Goal: Task Accomplishment & Management: Use online tool/utility

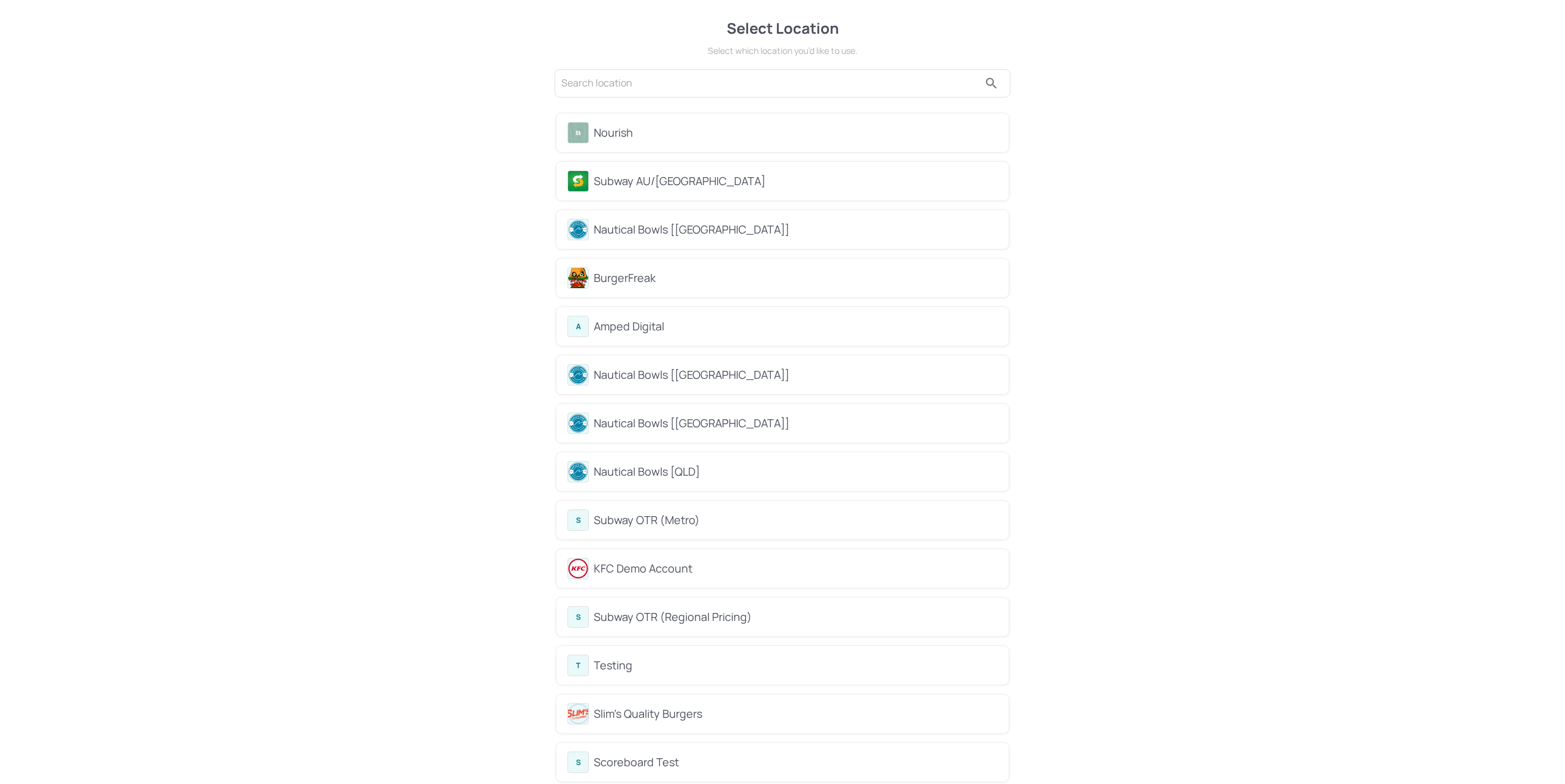
click at [677, 136] on div "Nourish" at bounding box center [795, 133] width 404 height 17
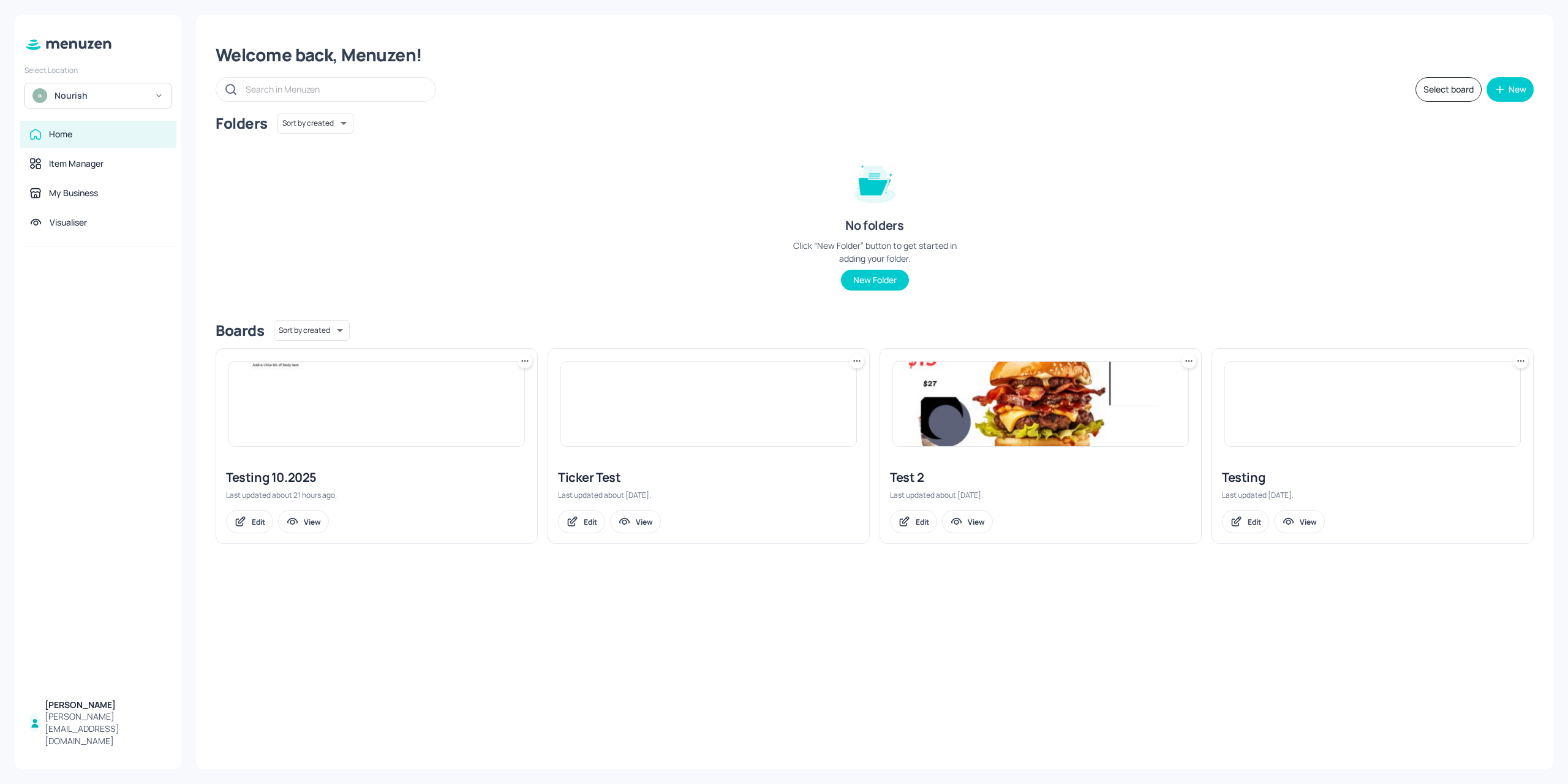
click at [291, 453] on div at bounding box center [376, 404] width 321 height 110
click at [313, 406] on img at bounding box center [376, 403] width 295 height 84
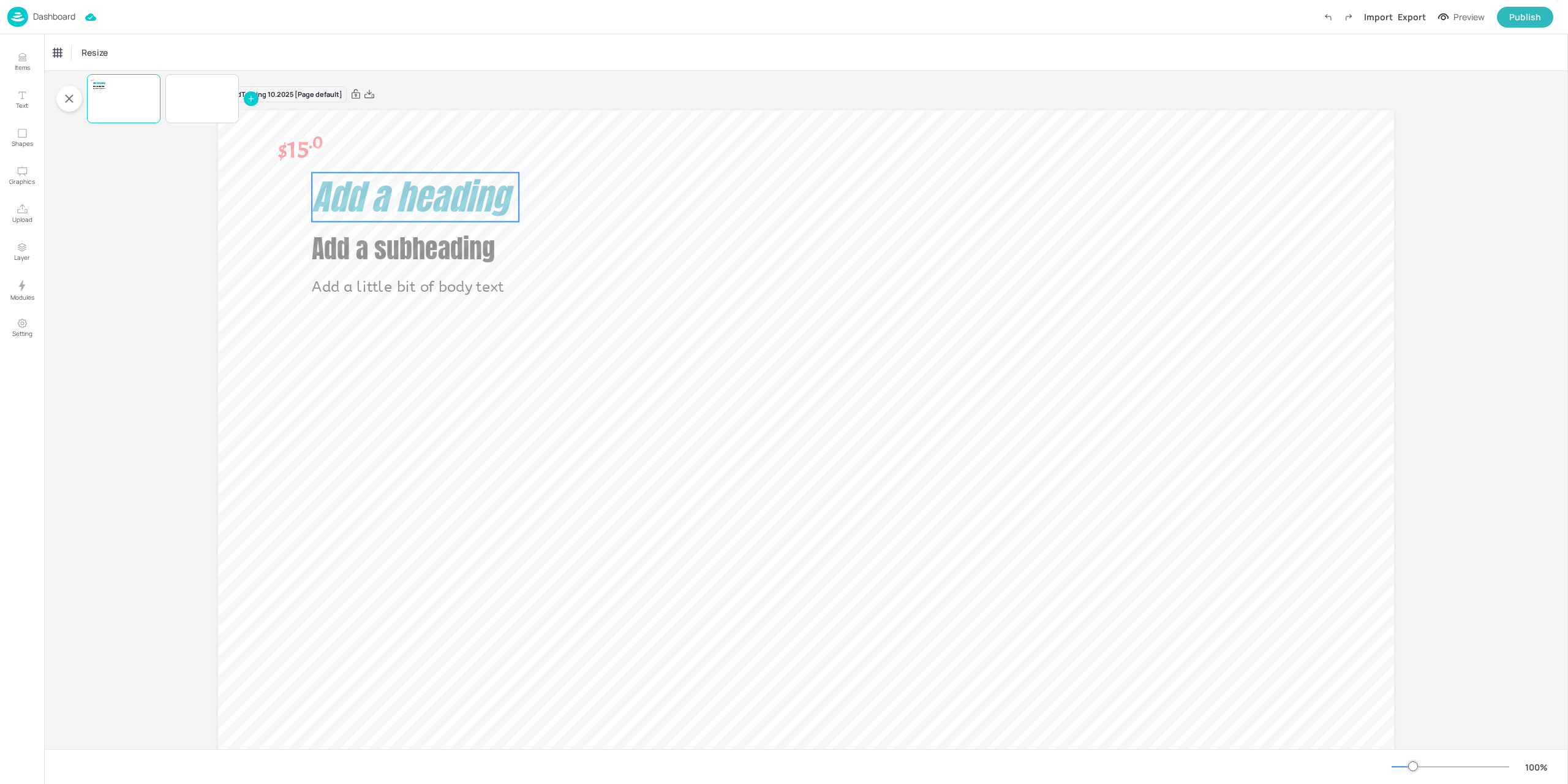
click at [375, 211] on span "Add a heading" at bounding box center [410, 196] width 198 height 52
click at [213, 57] on span at bounding box center [220, 58] width 14 height 3
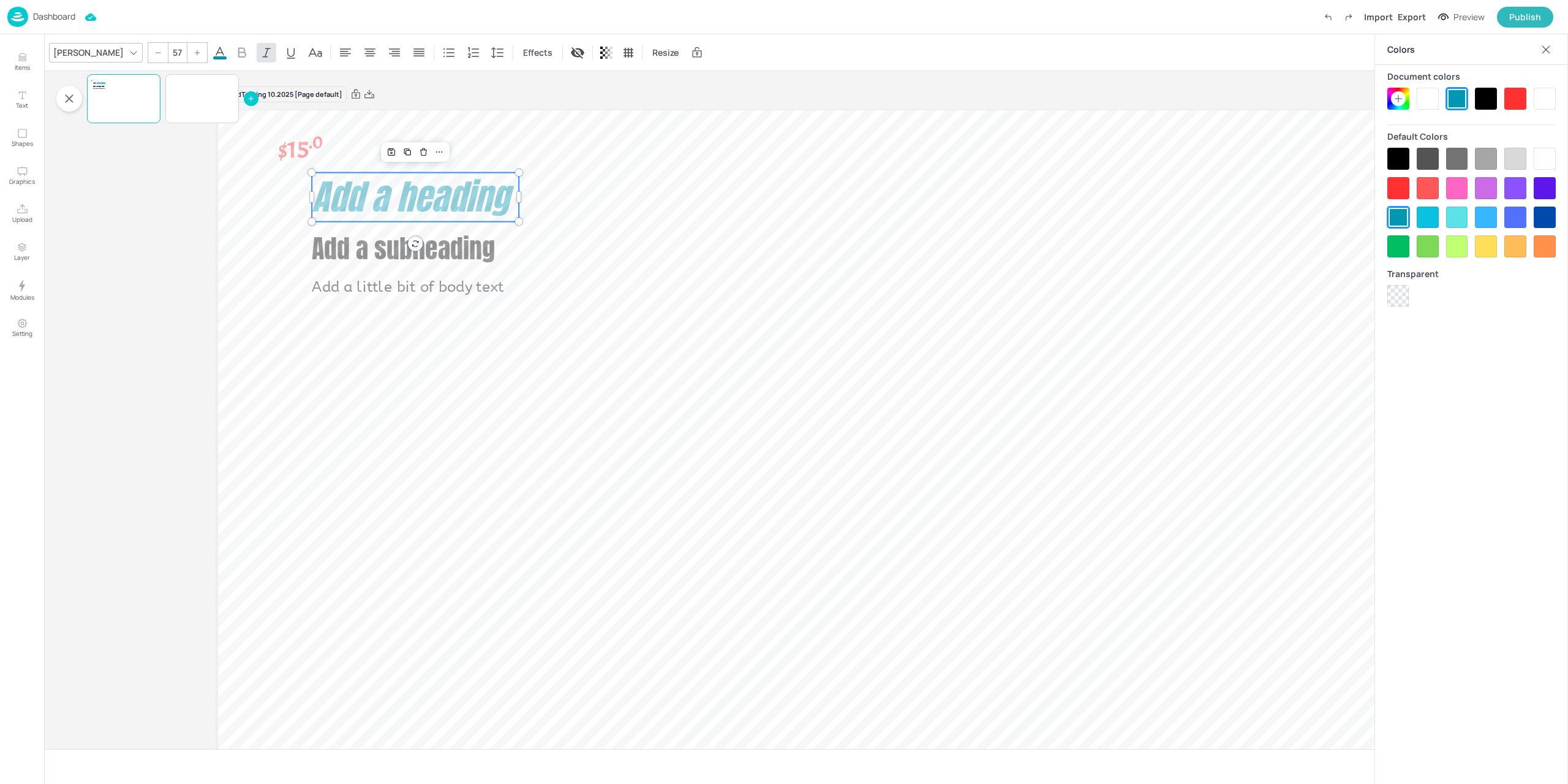
click at [1405, 95] on div at bounding box center [1398, 98] width 22 height 22
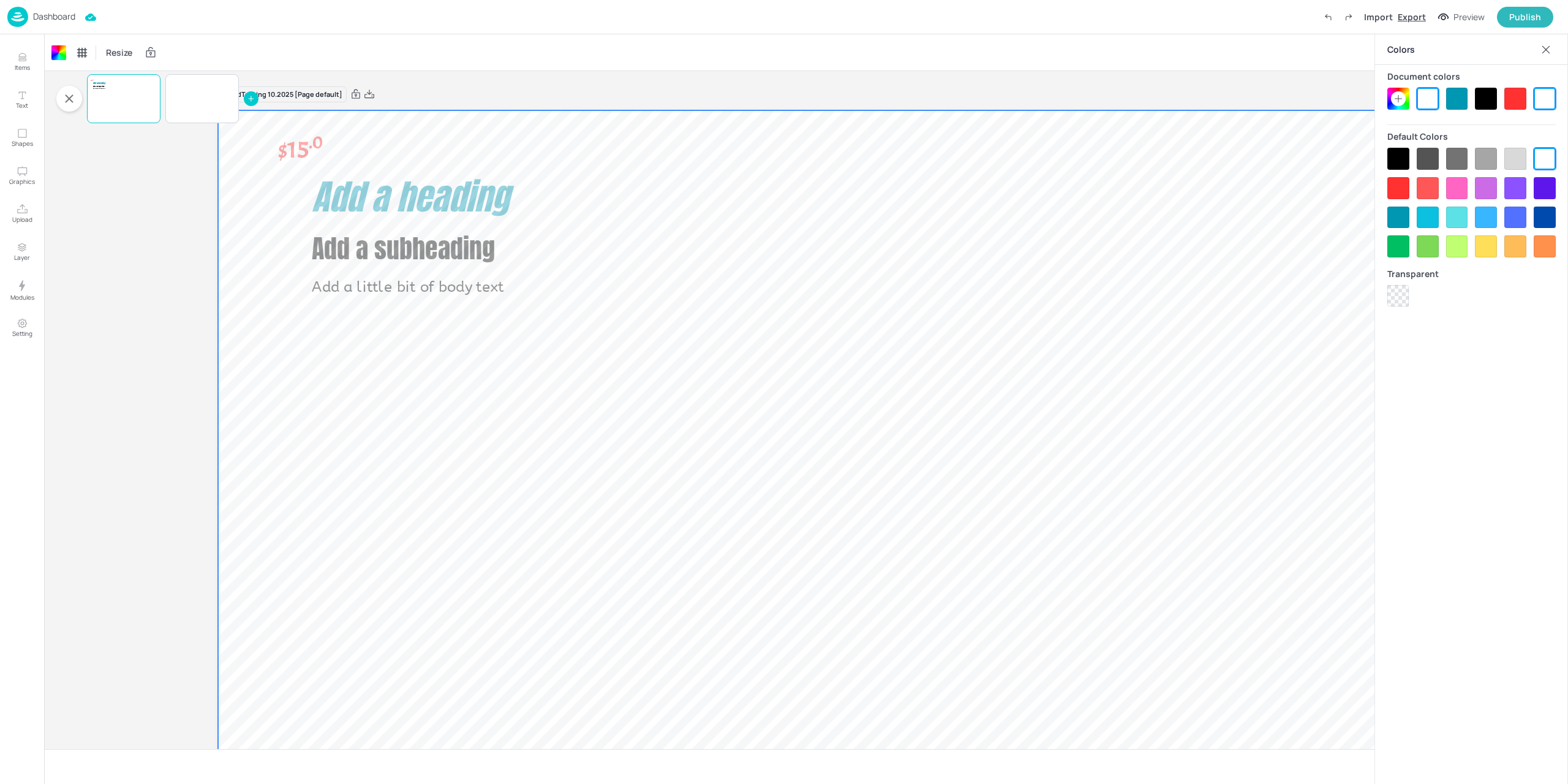
click at [1410, 21] on div "Export" at bounding box center [1411, 17] width 28 height 13
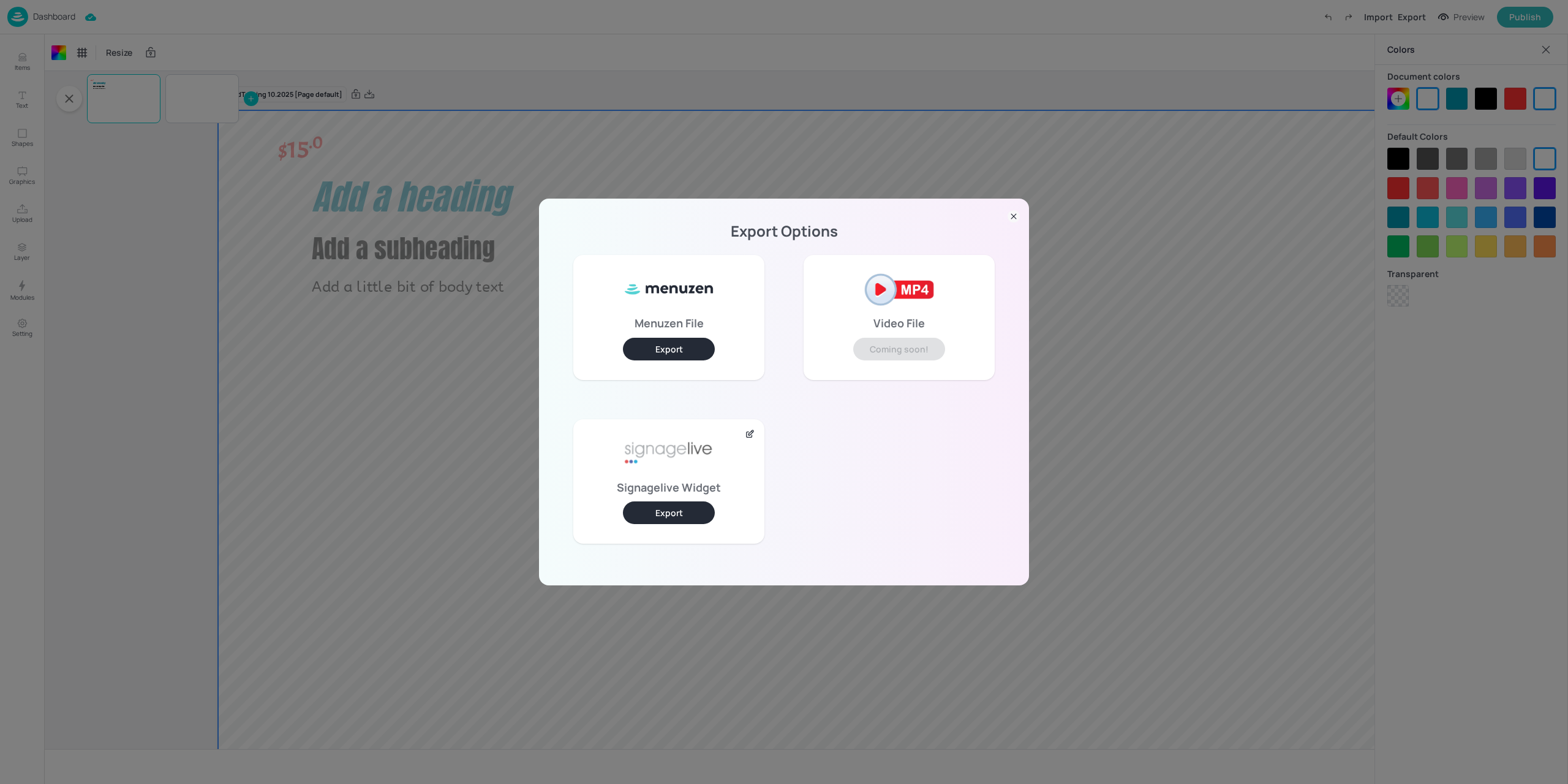
click at [670, 344] on button "Export" at bounding box center [669, 349] width 92 height 23
click at [663, 508] on button "Export" at bounding box center [669, 513] width 92 height 23
